Goal: Information Seeking & Learning: Learn about a topic

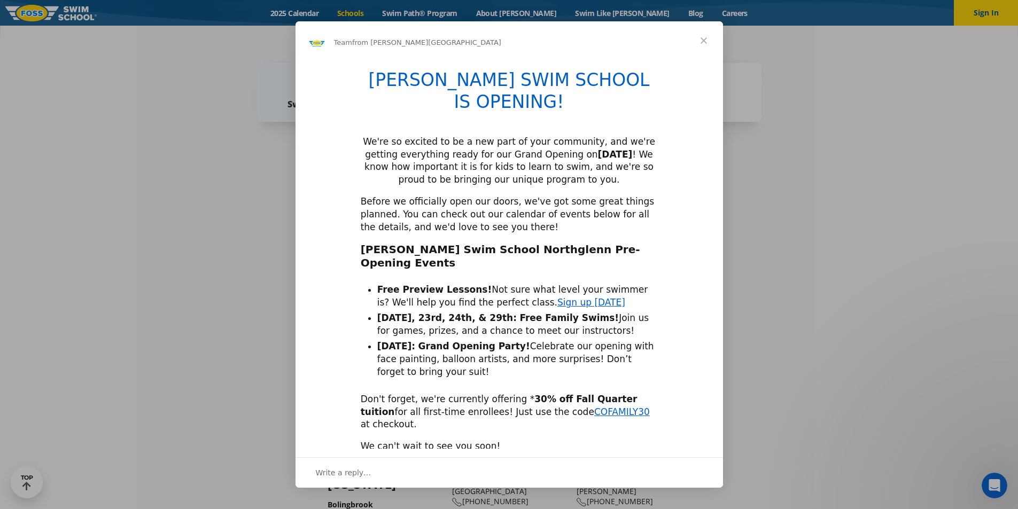
click at [557, 297] on link "Sign up [DATE]" at bounding box center [591, 302] width 68 height 11
click at [699, 35] on span "Close" at bounding box center [703, 40] width 38 height 38
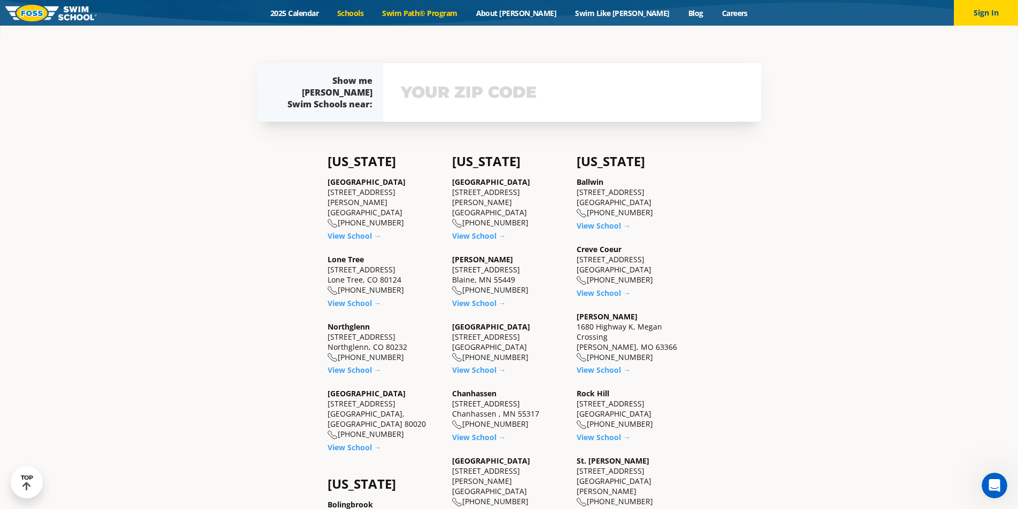
drag, startPoint x: 454, startPoint y: 14, endPoint x: 466, endPoint y: 13, distance: 12.3
click at [454, 13] on link "Swim Path® Program" at bounding box center [420, 13] width 94 height 10
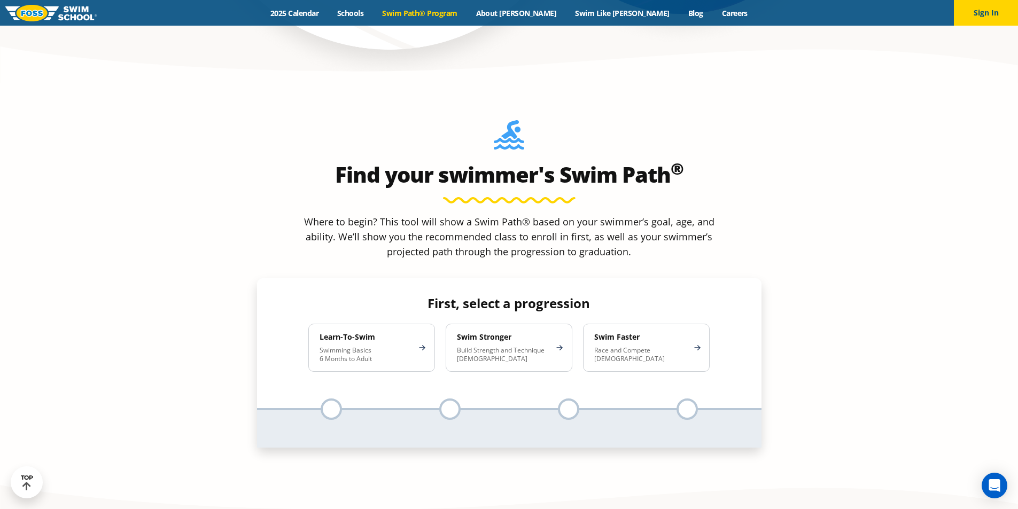
scroll to position [962, 0]
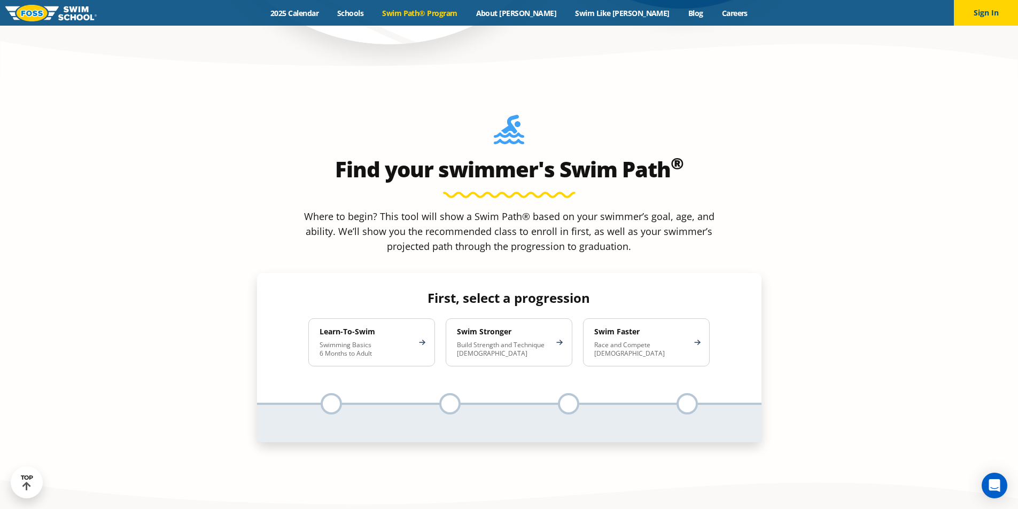
click at [405, 341] on p "Swimming Basics 6 Months to Adult" at bounding box center [367, 349] width 94 height 17
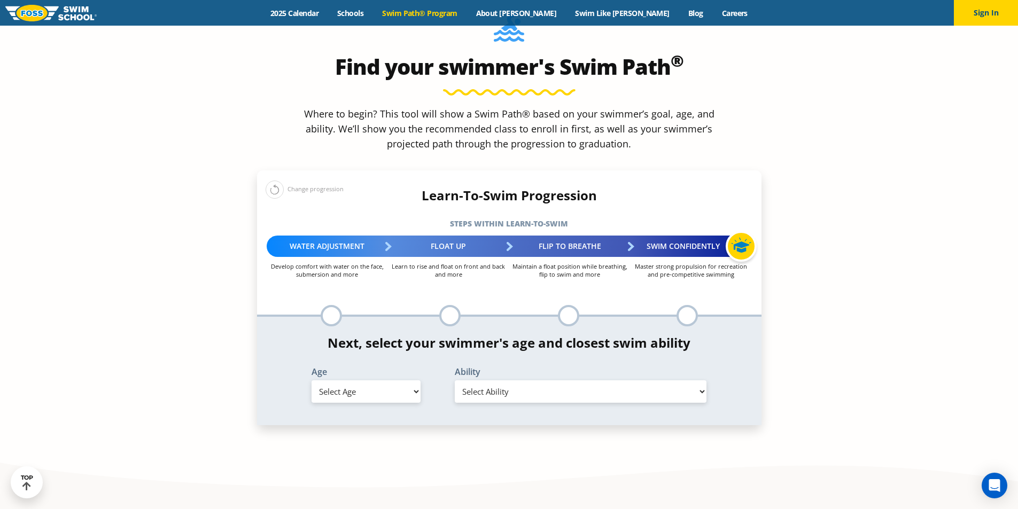
scroll to position [1069, 0]
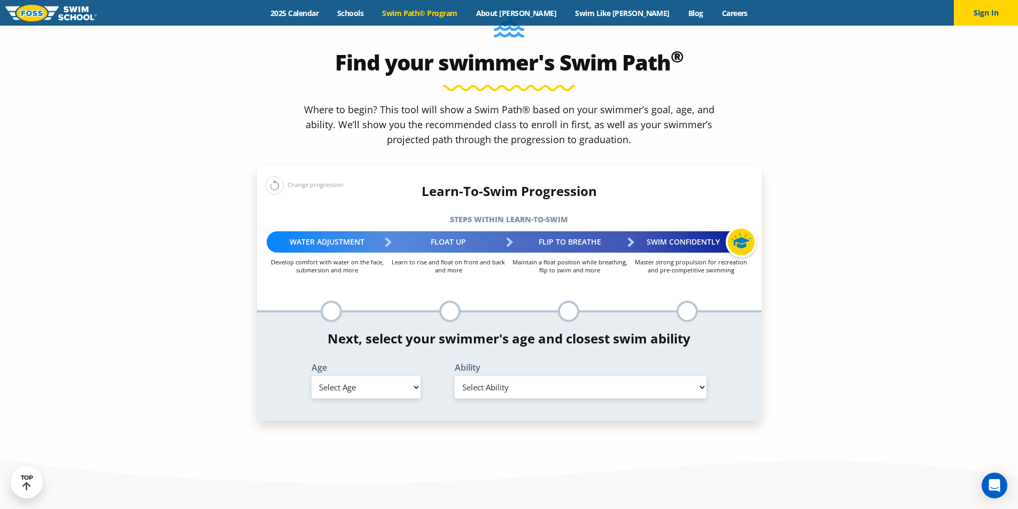
click at [382, 376] on select "Select Age 6 months - 1 year 1 year 2 years 3 years 4 years 5 years 6 years 7 y…" at bounding box center [366, 387] width 109 height 22
click at [808, 245] on section "Find your swimmer's Swim Path ® Where to begin? This tool will show a Swim Path…" at bounding box center [509, 233] width 1018 height 524
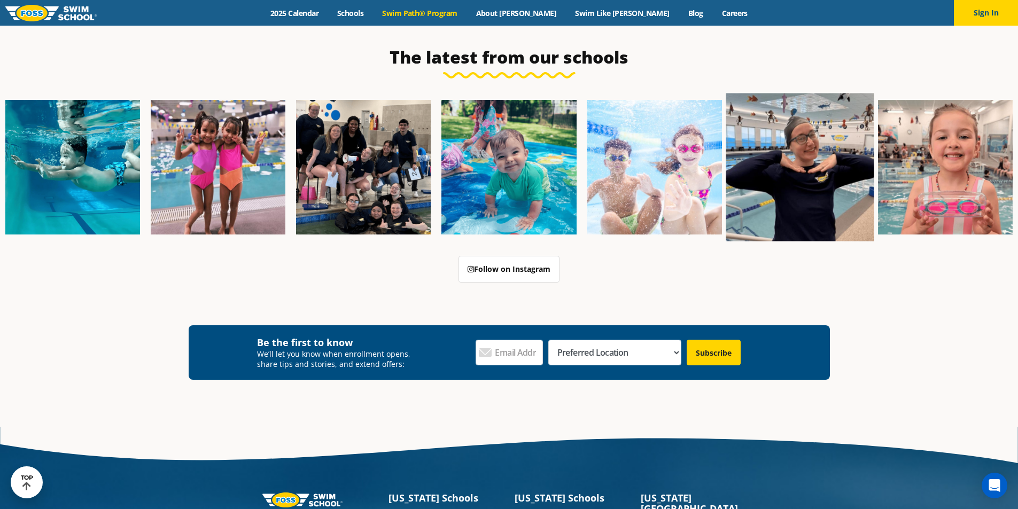
scroll to position [3279, 0]
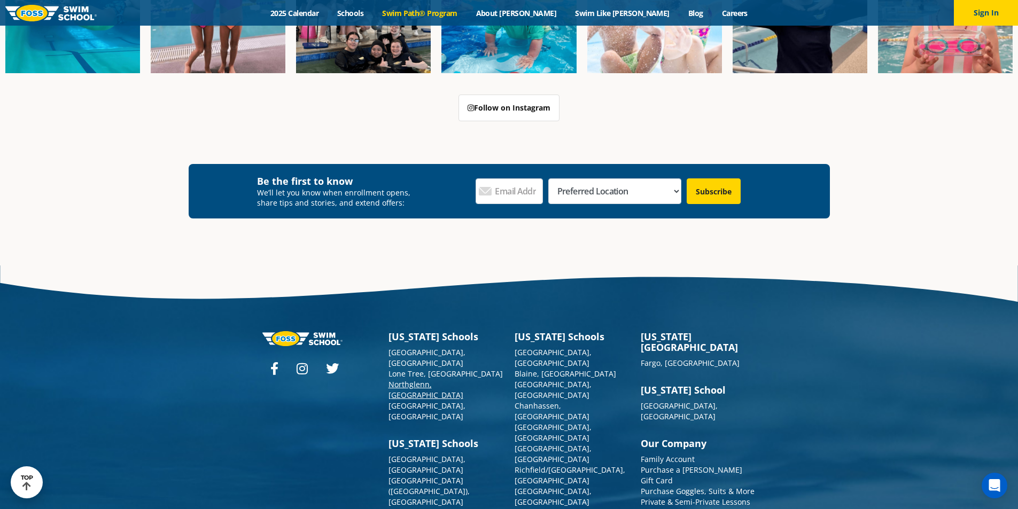
click at [404, 379] on link "Northglenn, [GEOGRAPHIC_DATA]" at bounding box center [425, 389] width 75 height 21
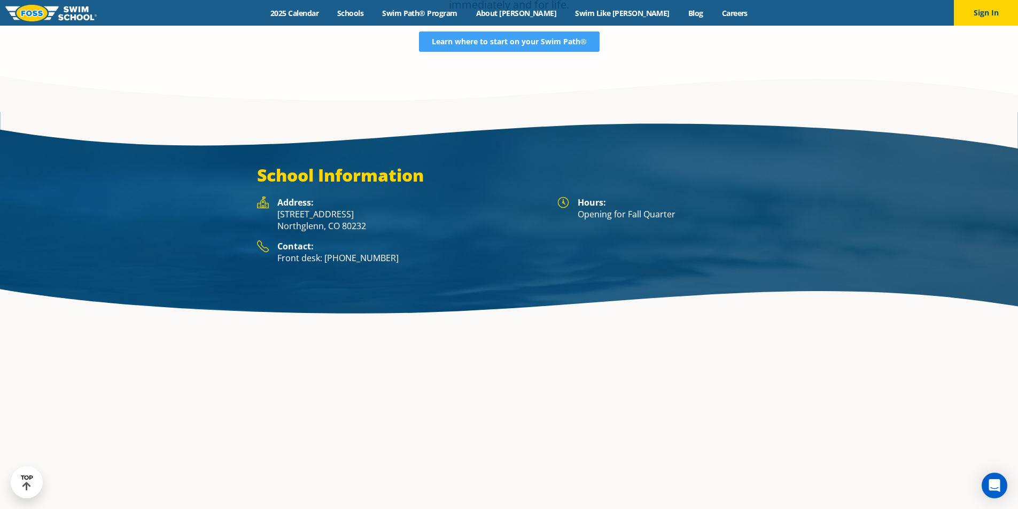
scroll to position [2069, 0]
